Goal: Use online tool/utility: Utilize a website feature to perform a specific function

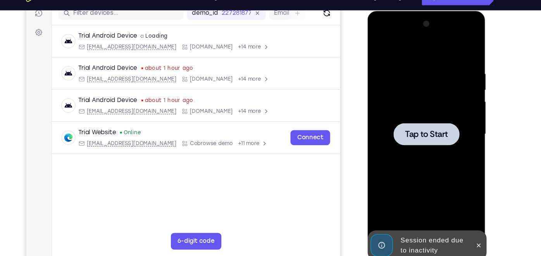
click at [418, 101] on div at bounding box center [422, 125] width 98 height 217
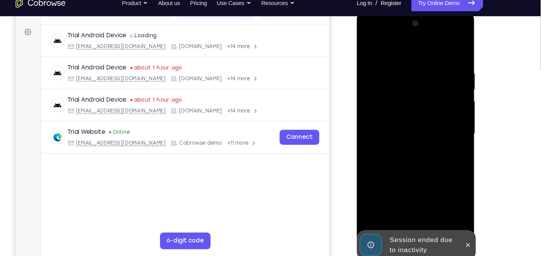
scroll to position [108, 0]
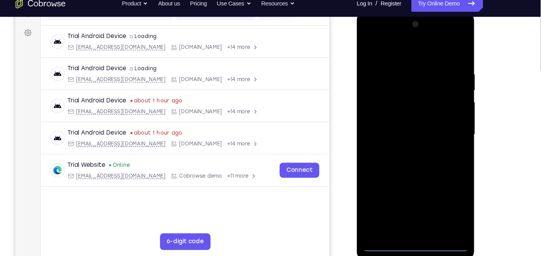
click at [412, 224] on div at bounding box center [411, 125] width 98 height 217
click at [411, 229] on div at bounding box center [411, 125] width 98 height 217
click at [443, 196] on div at bounding box center [411, 125] width 98 height 217
click at [404, 53] on div at bounding box center [411, 125] width 98 height 217
click at [446, 122] on div at bounding box center [411, 125] width 98 height 217
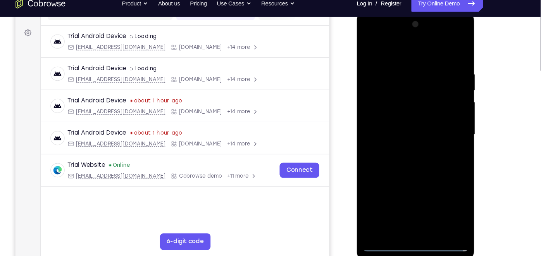
click at [401, 139] on div at bounding box center [411, 125] width 98 height 217
click at [405, 121] on div at bounding box center [411, 125] width 98 height 217
click at [392, 112] on div at bounding box center [411, 125] width 98 height 217
click at [397, 121] on div at bounding box center [411, 125] width 98 height 217
click at [402, 151] on div at bounding box center [411, 125] width 98 height 217
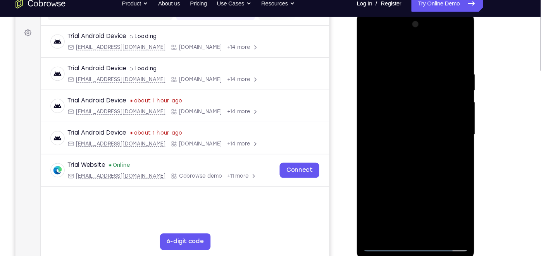
click at [418, 144] on div at bounding box center [411, 125] width 98 height 217
click at [402, 149] on div at bounding box center [411, 125] width 98 height 217
click at [407, 166] on div at bounding box center [411, 125] width 98 height 217
click at [455, 48] on div at bounding box center [411, 125] width 98 height 217
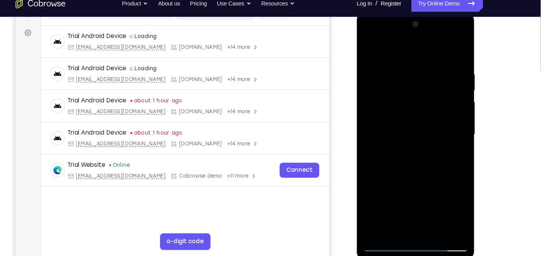
click at [373, 66] on div at bounding box center [411, 125] width 98 height 217
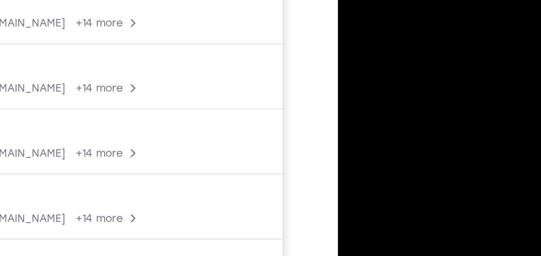
click at [384, 27] on div at bounding box center [392, 65] width 98 height 217
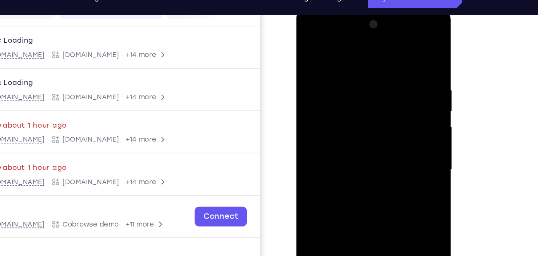
click at [309, 44] on div at bounding box center [351, 121] width 98 height 217
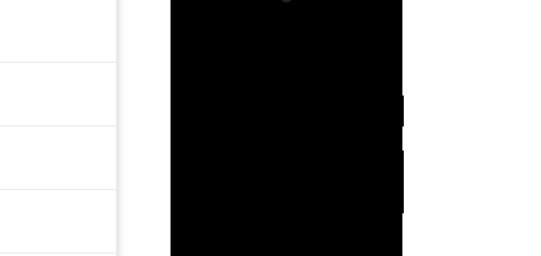
click at [183, 8] on div at bounding box center [225, 85] width 98 height 217
click at [212, 24] on div at bounding box center [225, 85] width 98 height 217
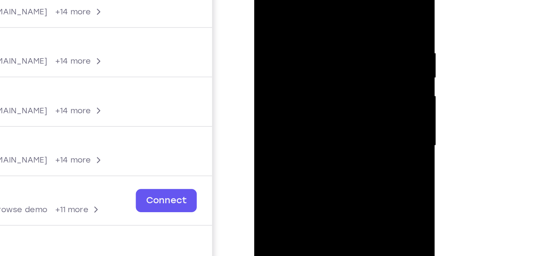
click at [344, 96] on div at bounding box center [309, 71] width 98 height 217
click at [349, 96] on div at bounding box center [309, 71] width 98 height 217
drag, startPoint x: 329, startPoint y: 62, endPoint x: 265, endPoint y: 62, distance: 63.9
click at [265, 62] on div at bounding box center [309, 71] width 98 height 217
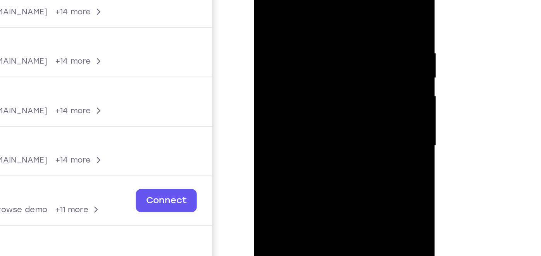
click at [342, 84] on div at bounding box center [309, 71] width 98 height 217
click at [348, 0] on div at bounding box center [309, 71] width 98 height 217
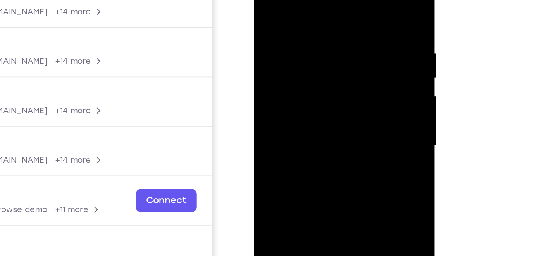
click at [346, 4] on div at bounding box center [309, 71] width 98 height 217
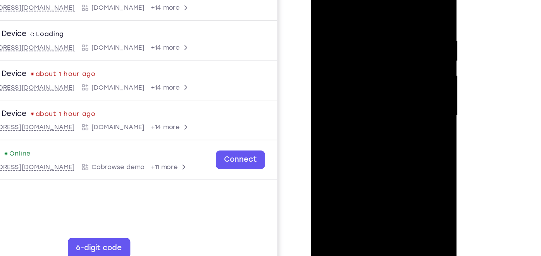
click at [405, 70] on div at bounding box center [366, 77] width 98 height 217
click at [405, 70] on div at bounding box center [365, 77] width 98 height 217
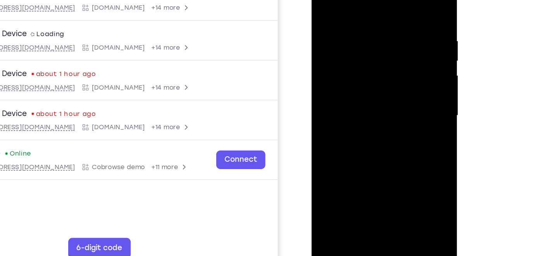
click at [405, 70] on div at bounding box center [366, 77] width 98 height 217
click at [405, 2] on div at bounding box center [366, 77] width 98 height 217
click at [384, 167] on div at bounding box center [366, 77] width 98 height 217
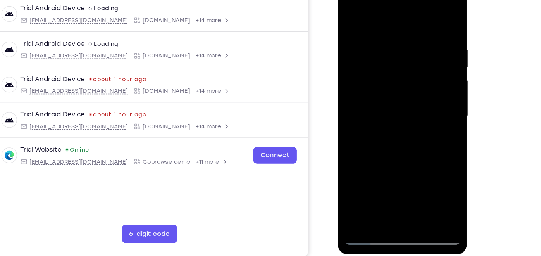
click at [391, 136] on div at bounding box center [393, 95] width 98 height 217
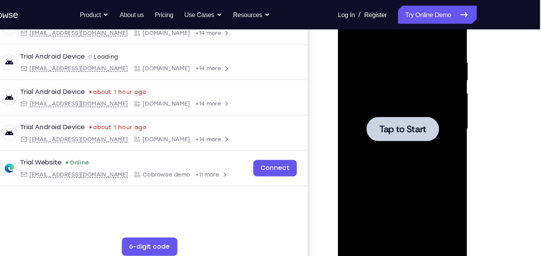
scroll to position [134, 0]
